Goal: Task Accomplishment & Management: Manage account settings

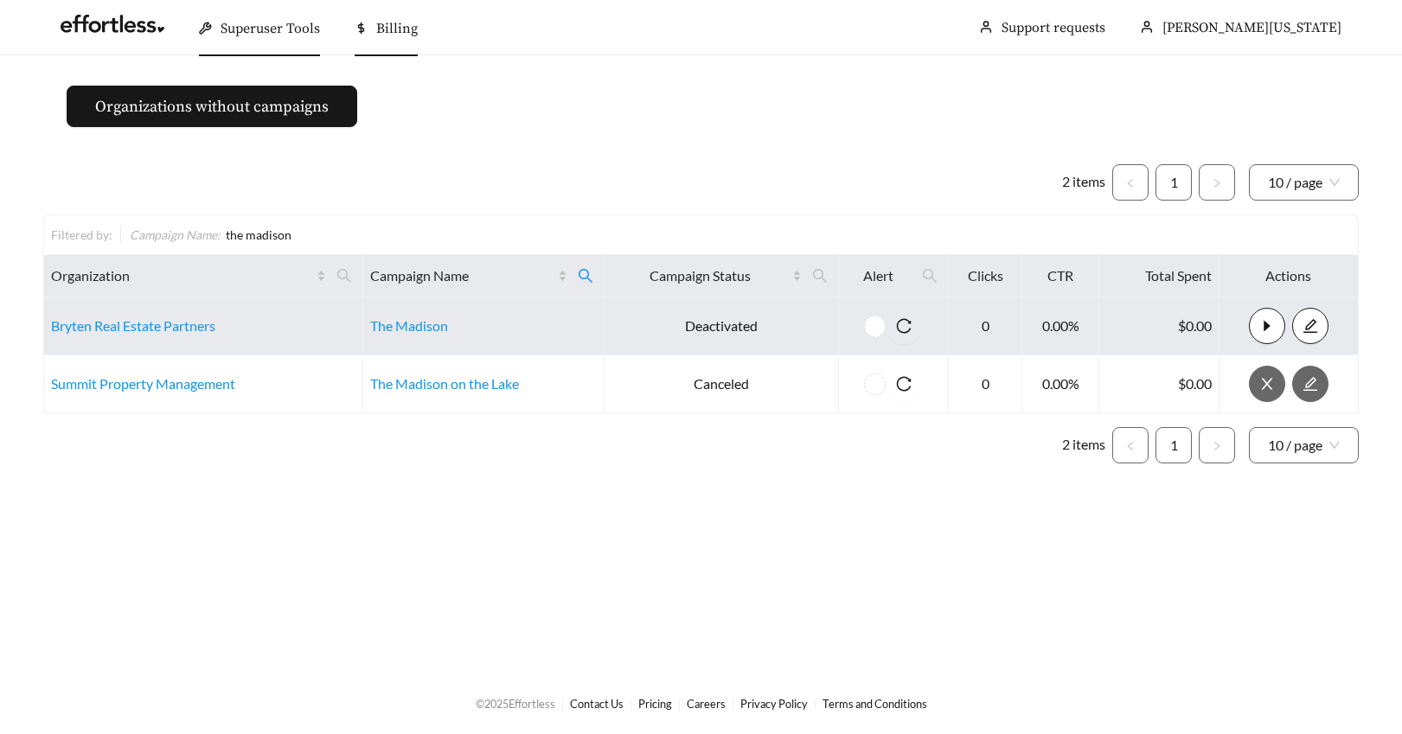
click at [393, 32] on span "Billing" at bounding box center [397, 28] width 42 height 17
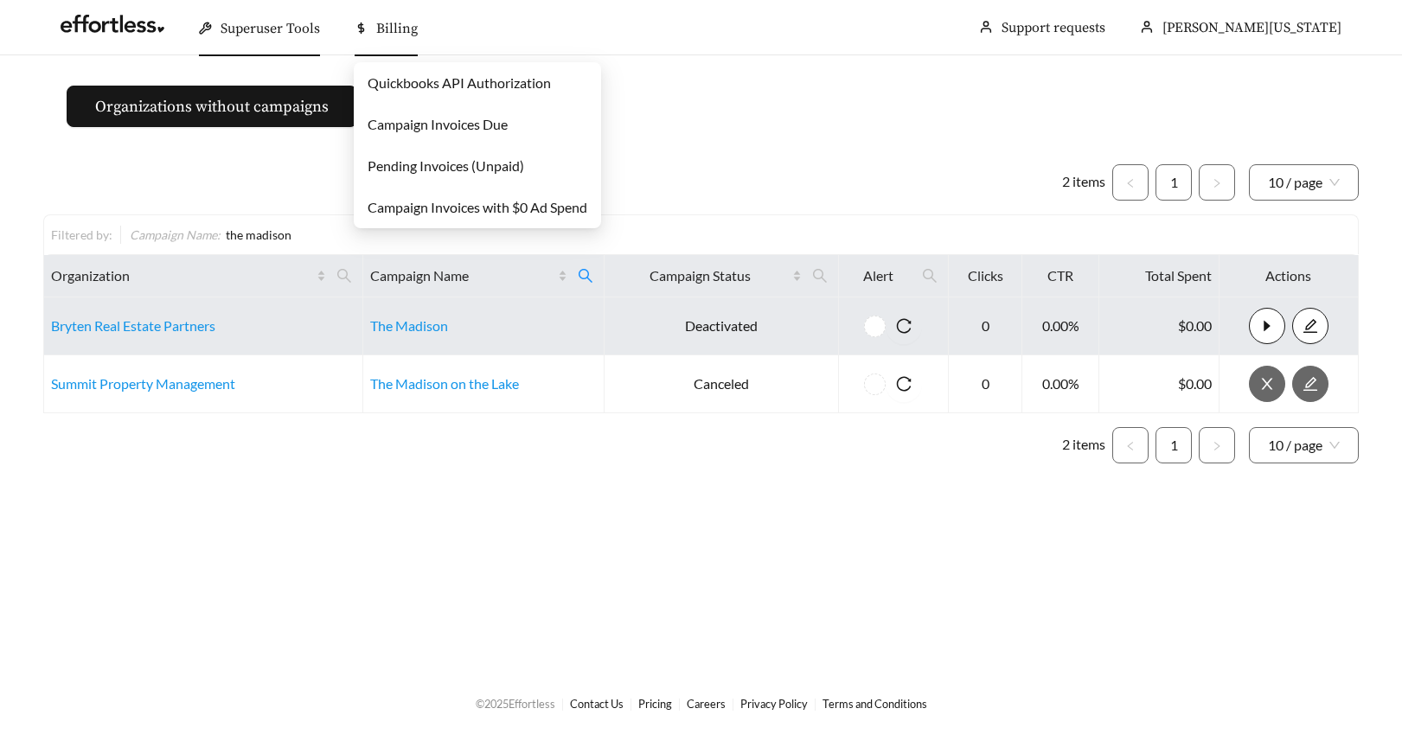
click at [393, 168] on link "Pending Invoices (Unpaid)" at bounding box center [446, 165] width 157 height 16
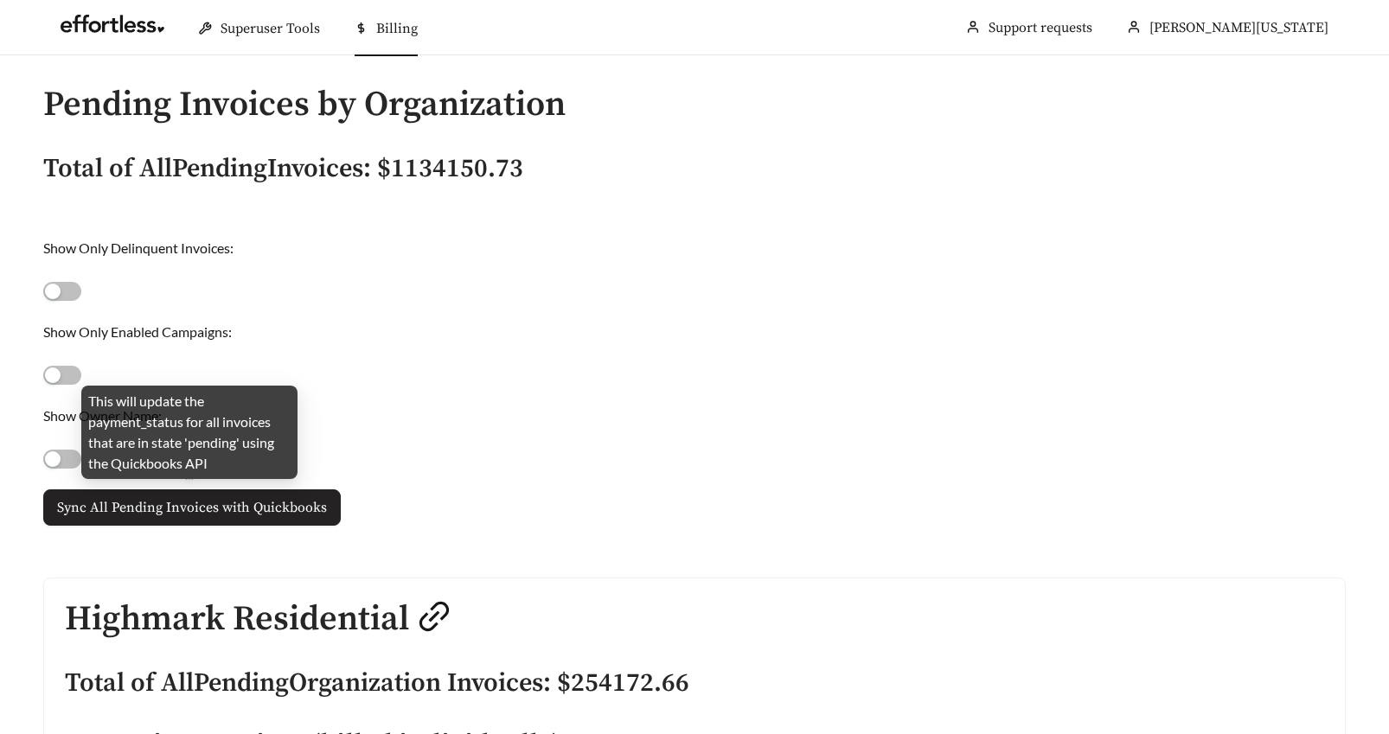
click at [157, 517] on span "Sync All Pending Invoices with Quickbooks" at bounding box center [192, 507] width 270 height 21
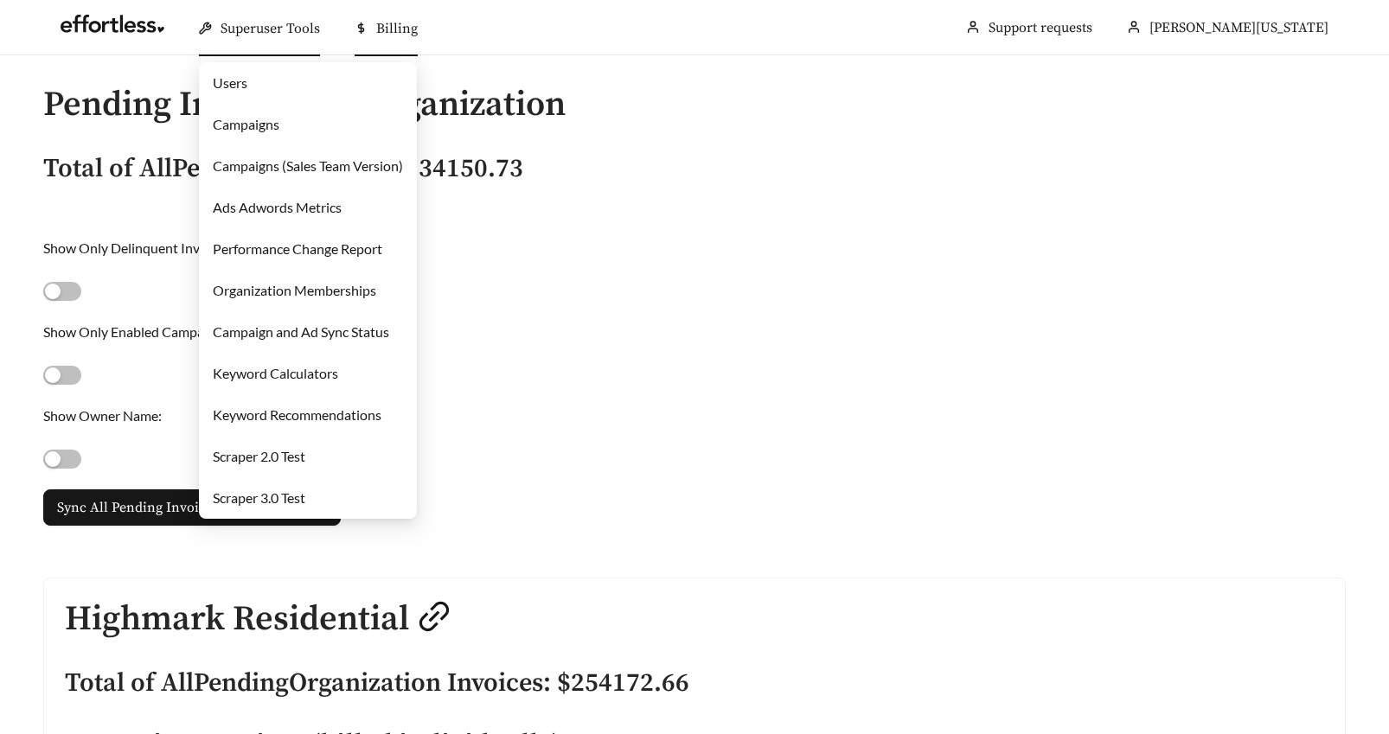
click at [246, 25] on span "Superuser Tools" at bounding box center [270, 28] width 99 height 17
click at [255, 117] on link "Campaigns" at bounding box center [246, 124] width 67 height 16
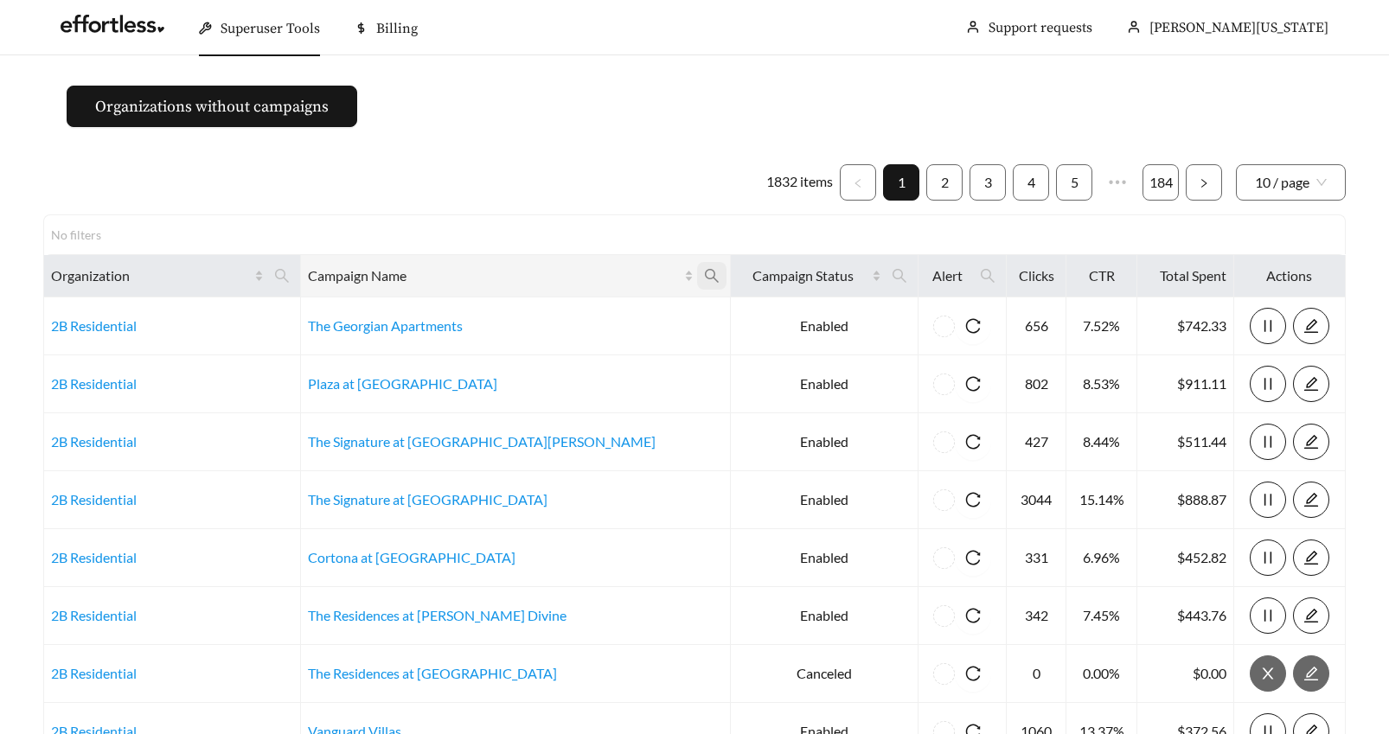
click at [704, 270] on icon "search" at bounding box center [712, 276] width 16 height 16
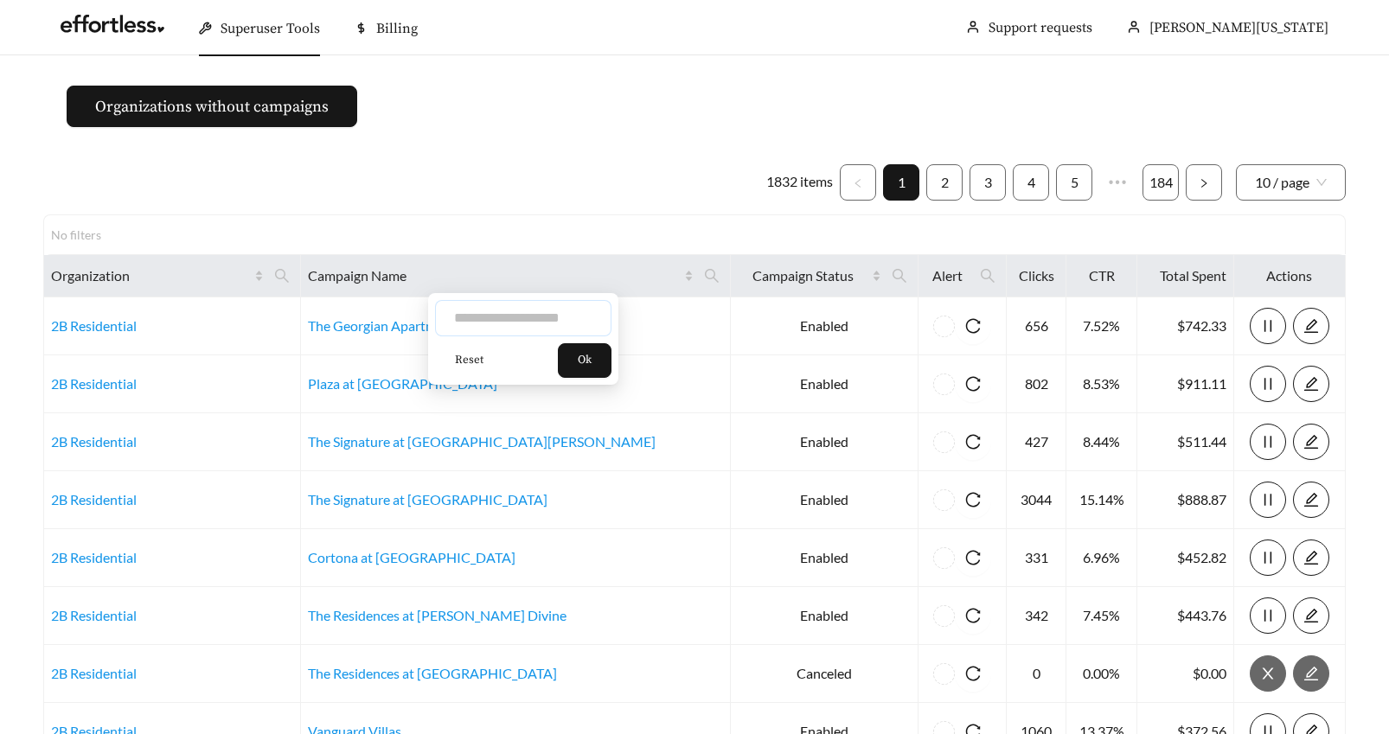
click at [503, 318] on input "text" at bounding box center [523, 318] width 176 height 36
type input "***"
click at [591, 364] on span "Ok" at bounding box center [585, 360] width 14 height 17
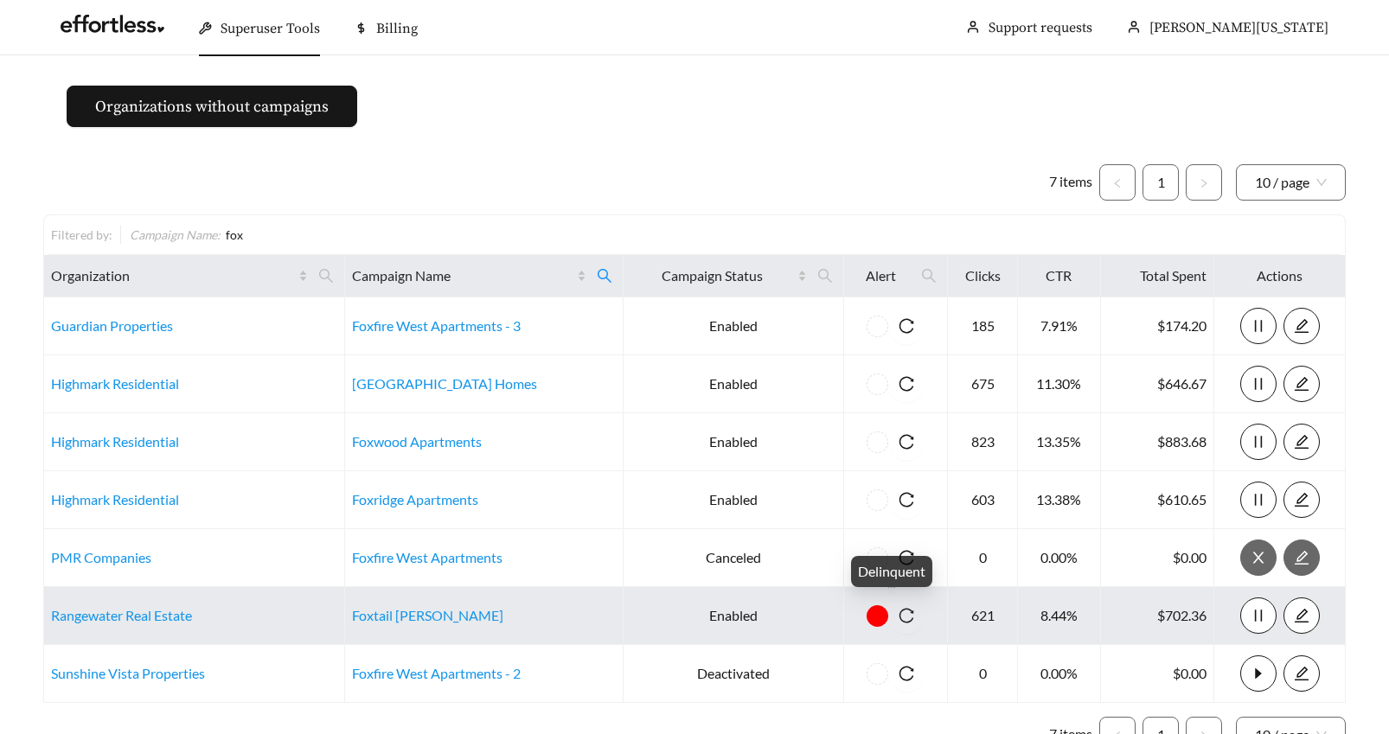
click at [905, 617] on icon "reload" at bounding box center [906, 616] width 16 height 16
click at [900, 617] on icon "reload" at bounding box center [906, 616] width 16 height 16
